Goal: Find specific page/section: Find specific page/section

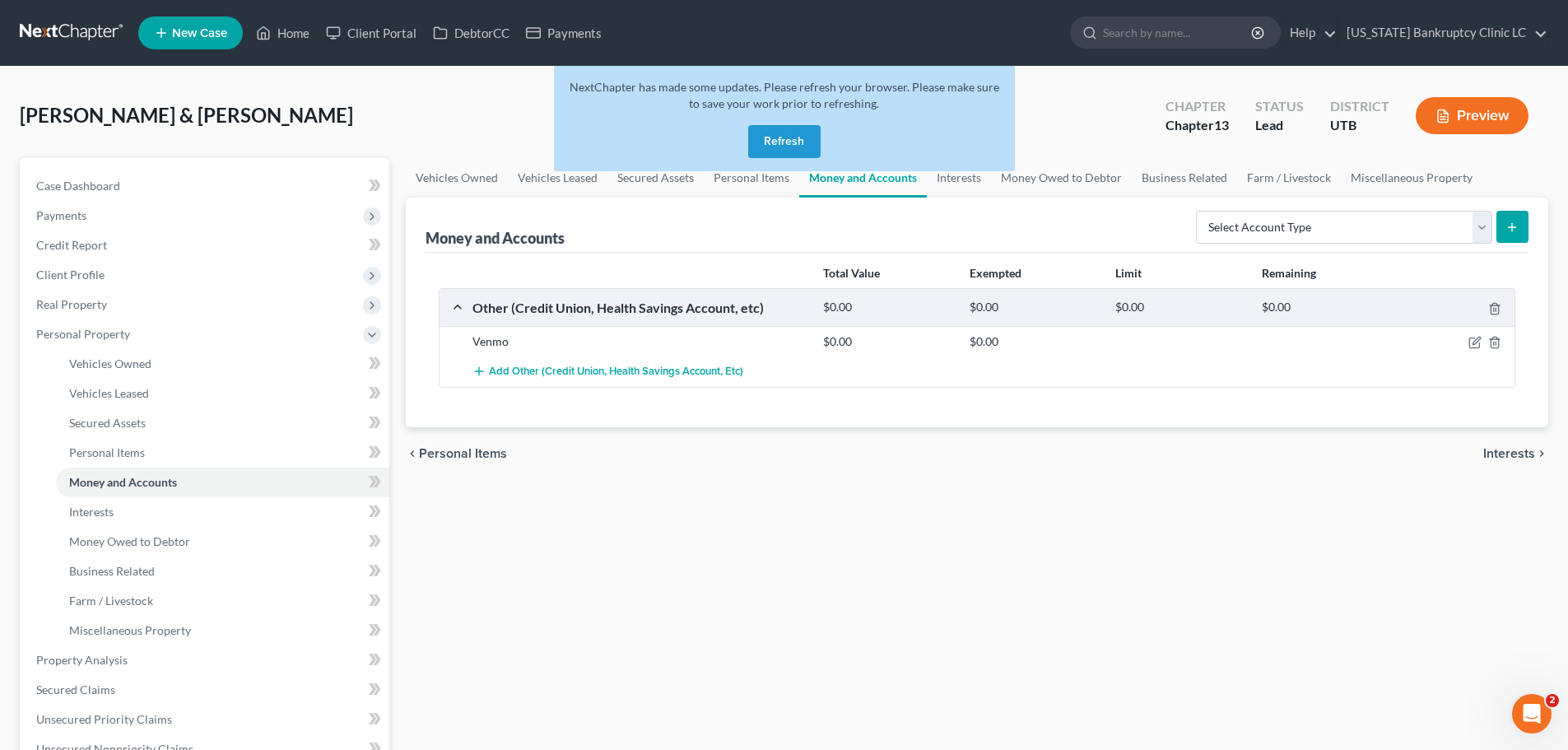
click at [771, 139] on button "Refresh" at bounding box center [784, 141] width 72 height 33
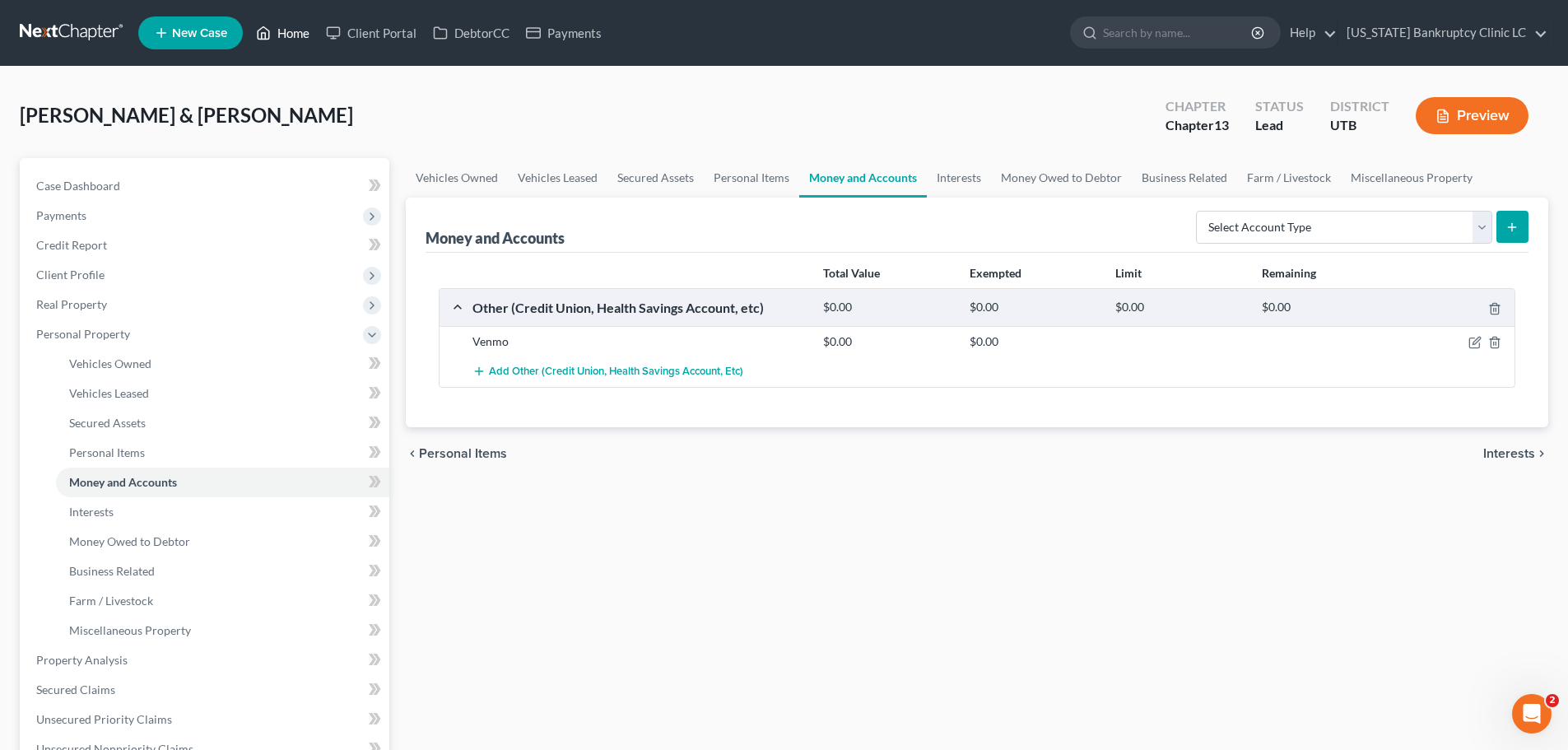
click at [296, 31] on link "Home" at bounding box center [282, 33] width 70 height 30
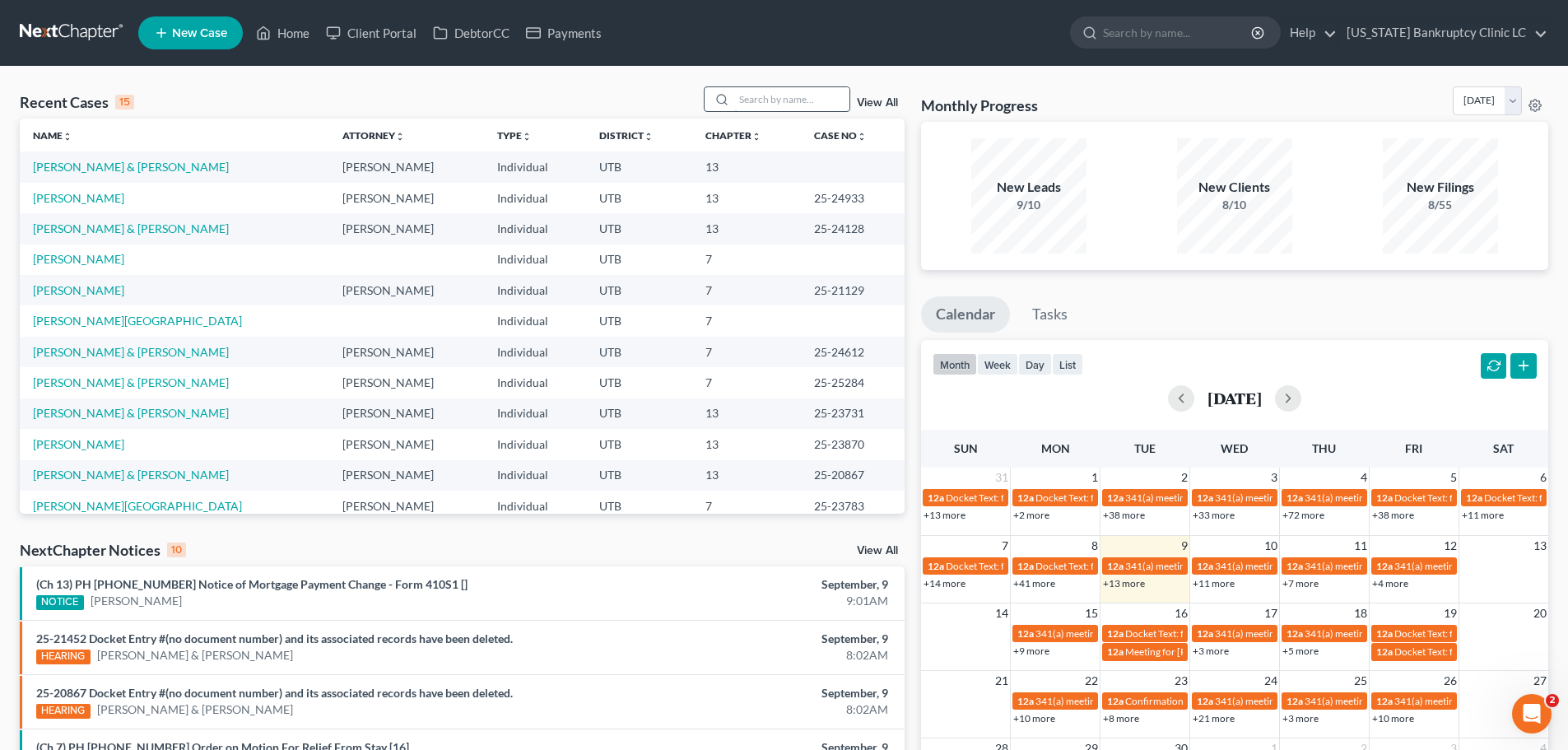
click at [798, 98] on input "search" at bounding box center [791, 99] width 115 height 23
type input "[PERSON_NAME]"
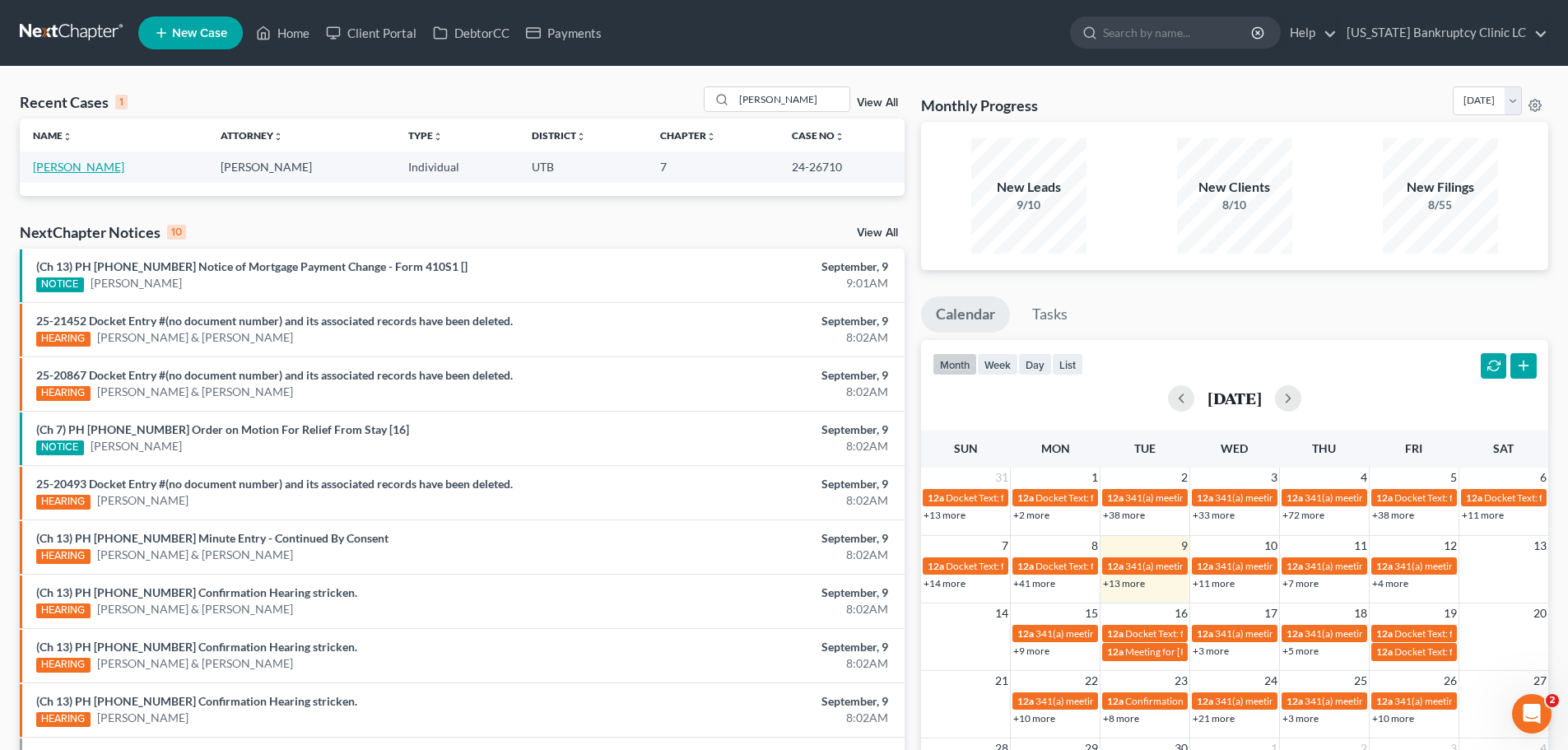
click at [76, 163] on link "[PERSON_NAME]" at bounding box center [78, 166] width 91 height 14
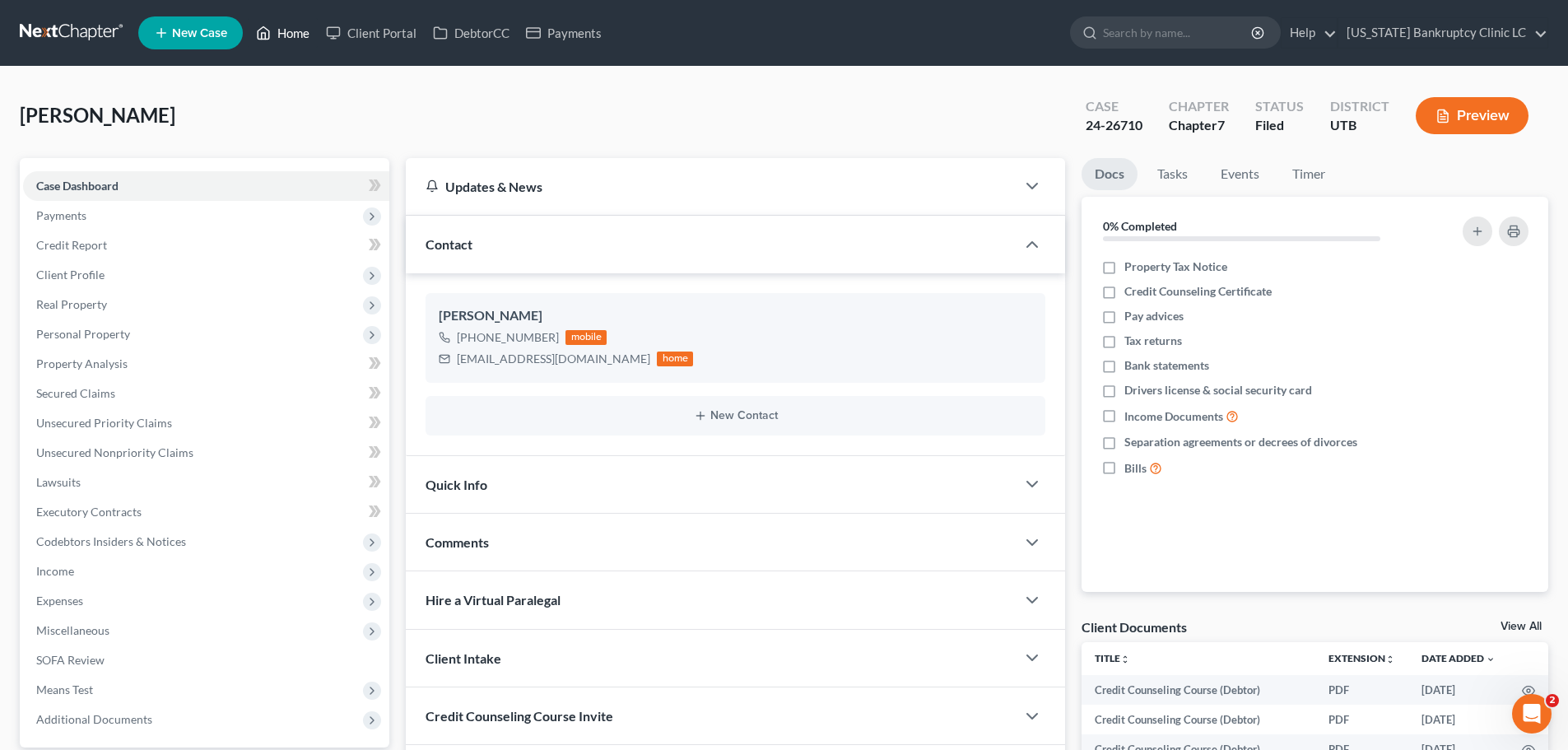
click at [286, 34] on link "Home" at bounding box center [282, 33] width 70 height 30
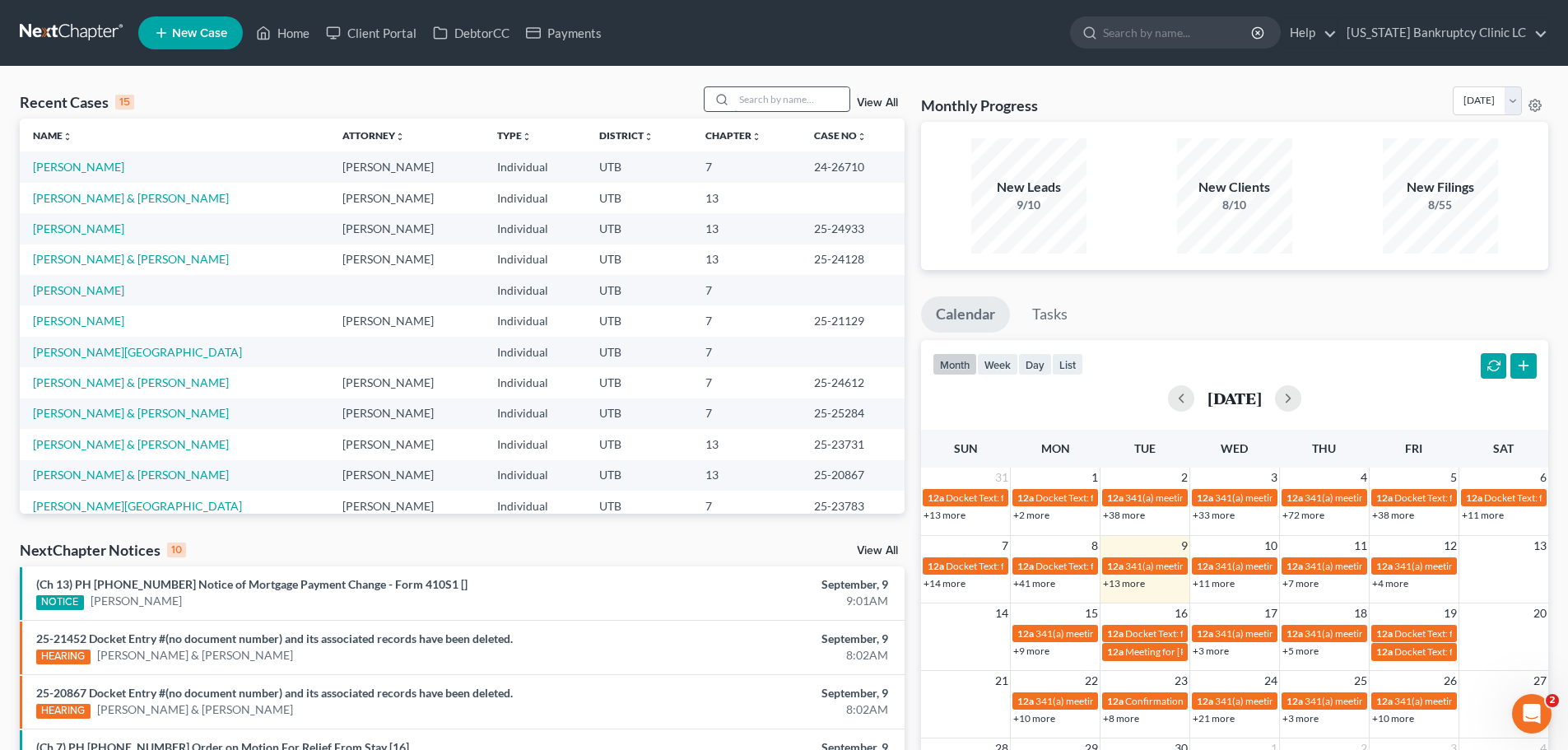
click at [756, 102] on input "search" at bounding box center [791, 99] width 115 height 23
click at [70, 168] on link "[PERSON_NAME]" at bounding box center [78, 166] width 91 height 14
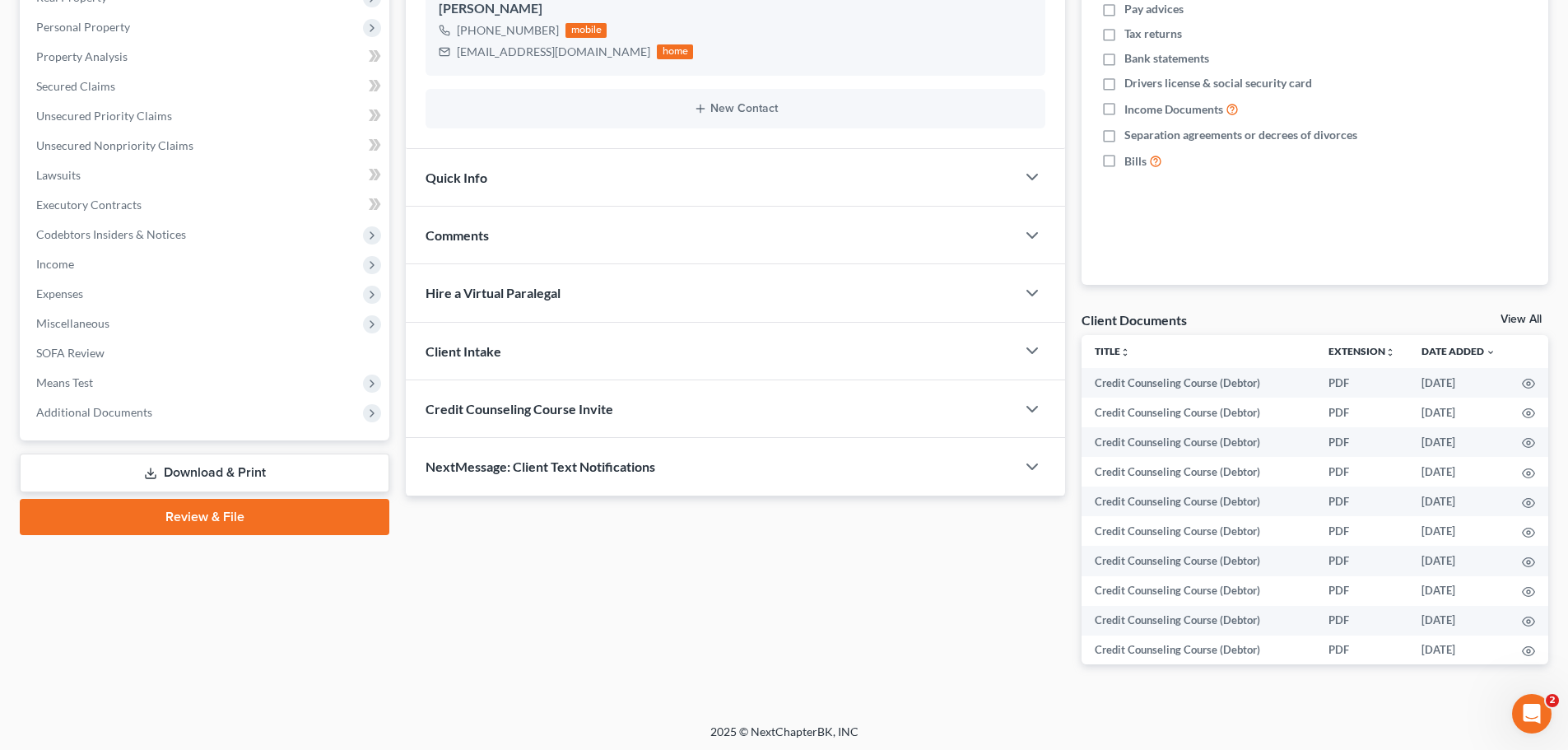
scroll to position [310, 0]
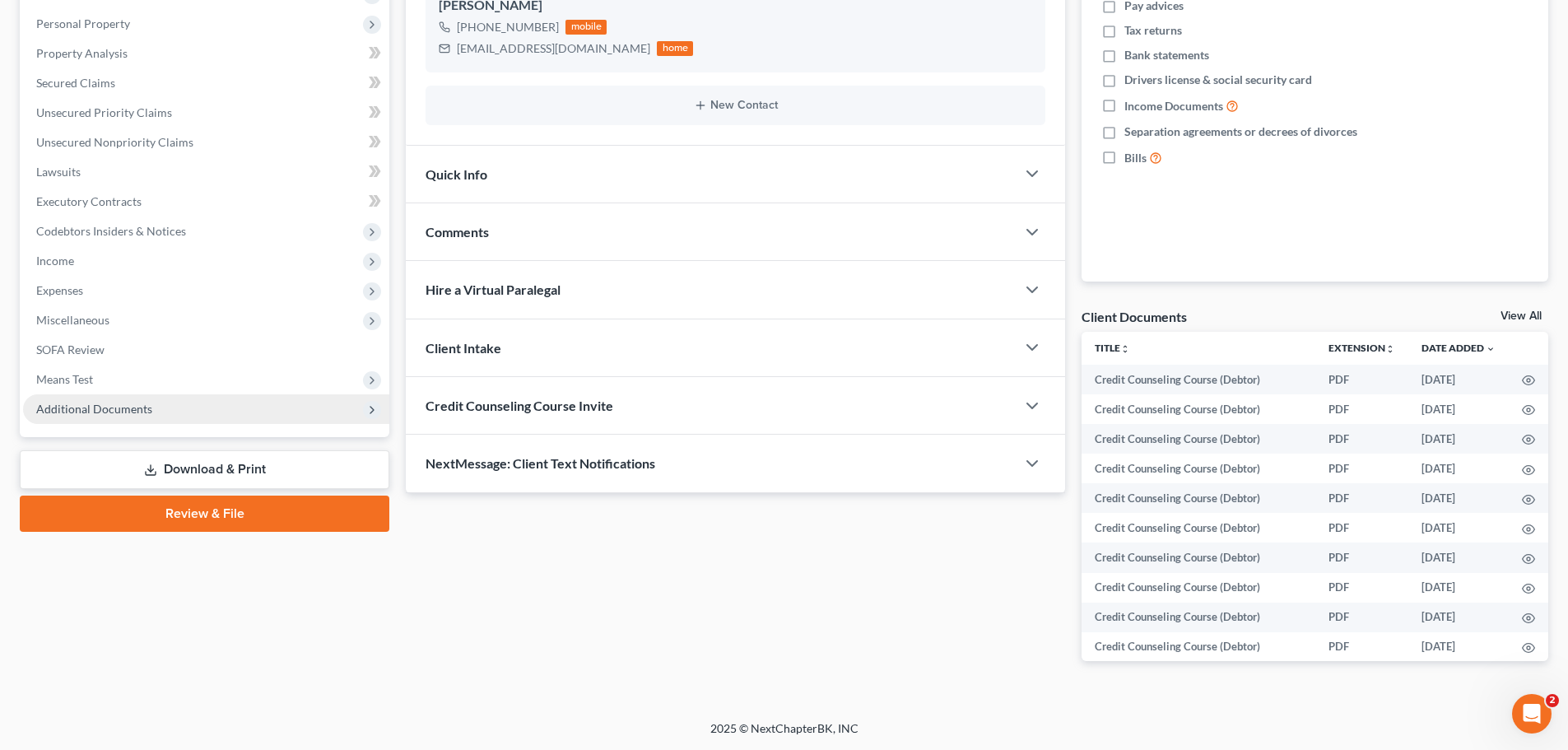
click at [103, 415] on span "Additional Documents" at bounding box center [94, 408] width 116 height 14
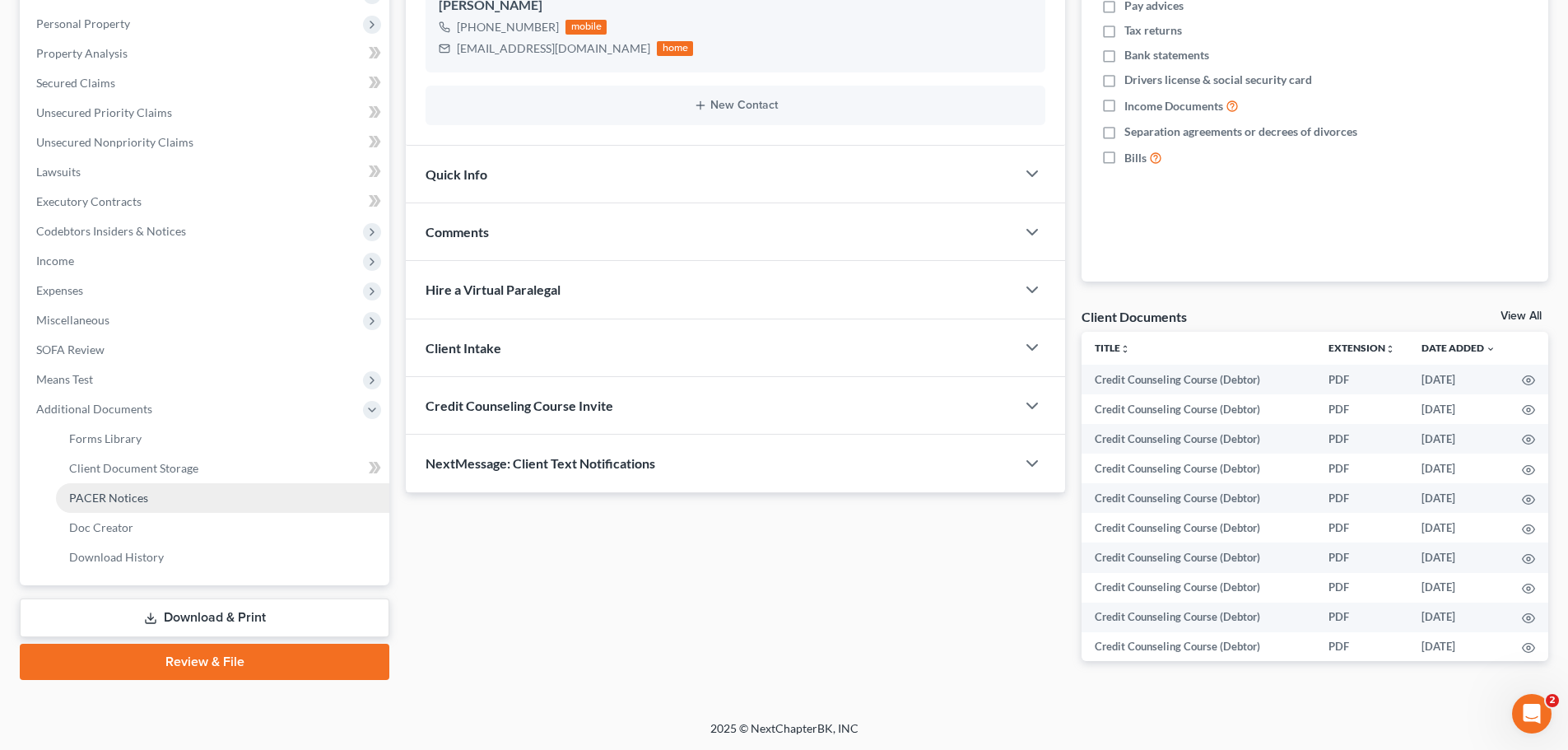
click at [118, 502] on span "PACER Notices" at bounding box center [108, 497] width 79 height 14
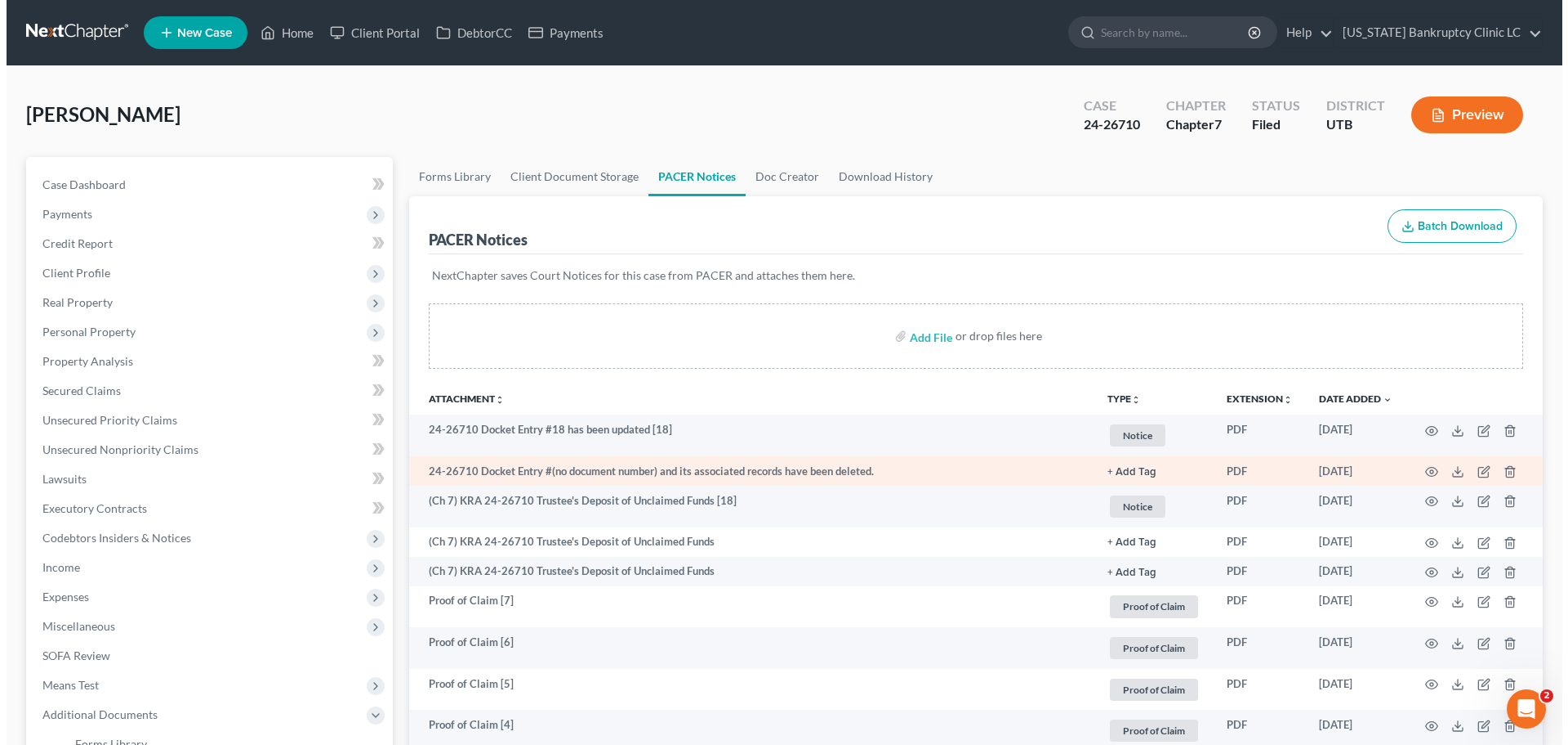
scroll to position [82, 0]
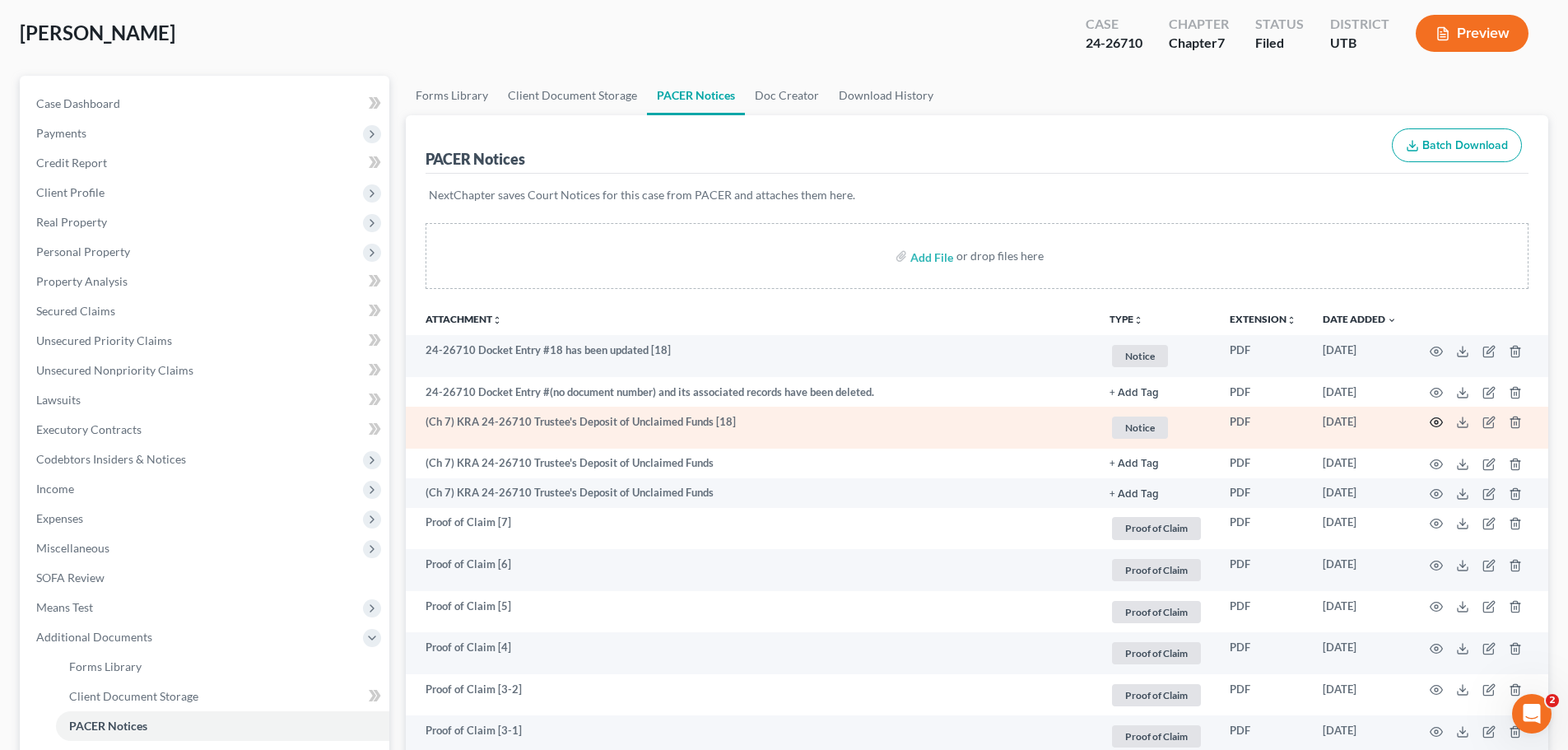
click at [1435, 422] on icon "button" at bounding box center [1436, 422] width 14 height 14
